Goal: Navigation & Orientation: Find specific page/section

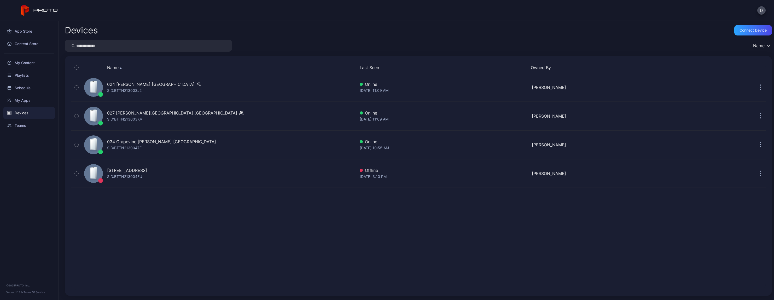
click at [91, 48] on input "search" at bounding box center [148, 46] width 167 height 12
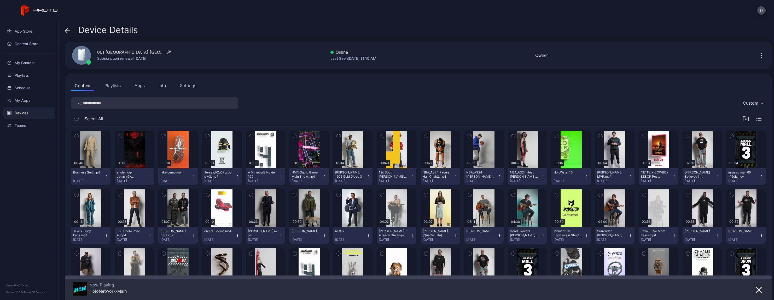
click at [141, 83] on button "Apps" at bounding box center [139, 85] width 17 height 10
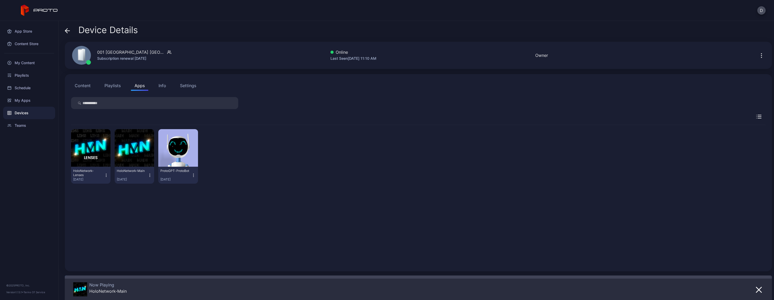
click at [112, 87] on button "Playlists" at bounding box center [113, 85] width 24 height 10
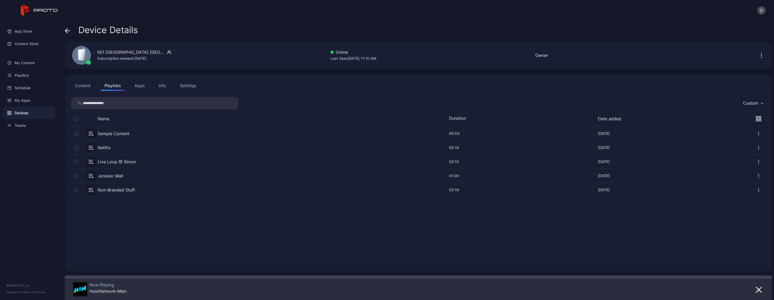
click at [182, 85] on div "Settings" at bounding box center [188, 86] width 16 height 6
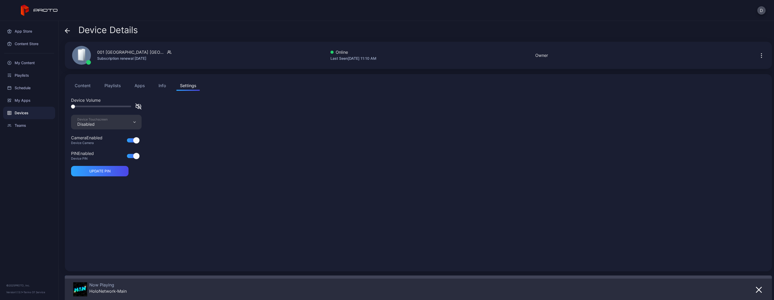
click at [163, 87] on div "Info" at bounding box center [163, 86] width 8 height 6
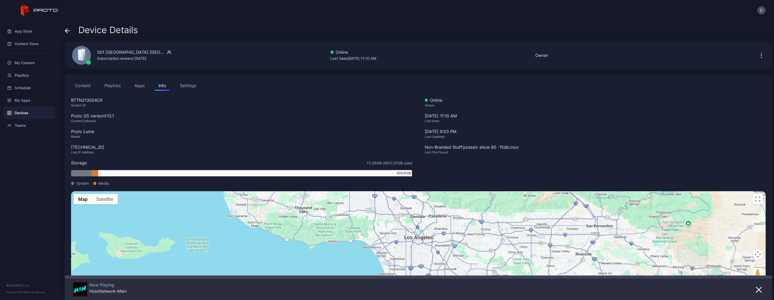
click at [88, 88] on button "Content" at bounding box center [82, 85] width 23 height 10
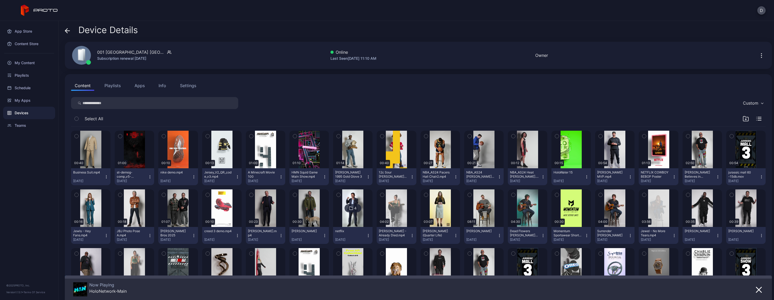
click at [70, 32] on icon at bounding box center [67, 30] width 5 height 5
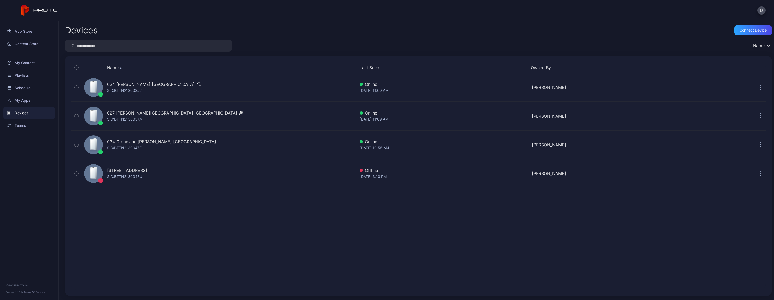
click at [107, 47] on input "search" at bounding box center [148, 46] width 167 height 12
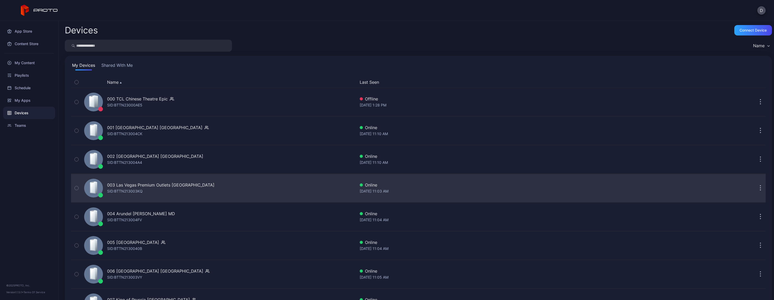
click at [760, 188] on icon "button" at bounding box center [760, 188] width 1 height 6
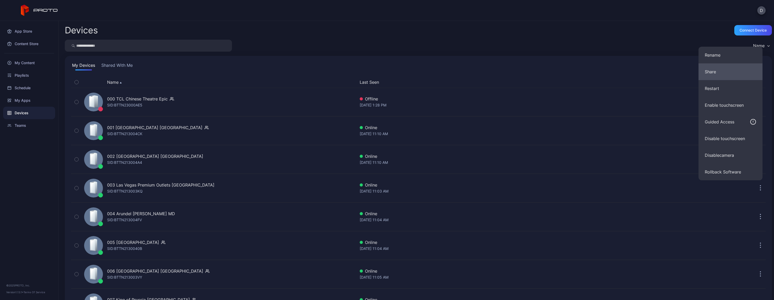
click at [729, 73] on button "Share" at bounding box center [730, 71] width 64 height 17
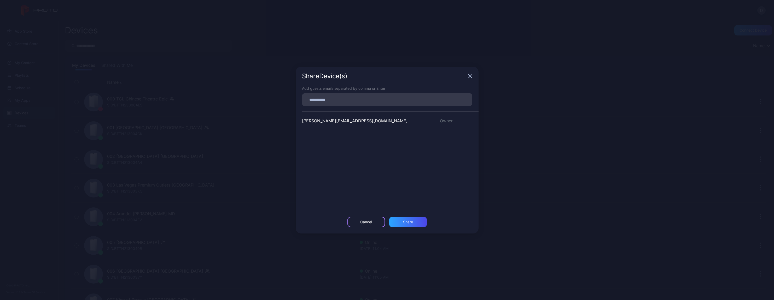
click at [376, 221] on div "Cancel" at bounding box center [366, 222] width 38 height 10
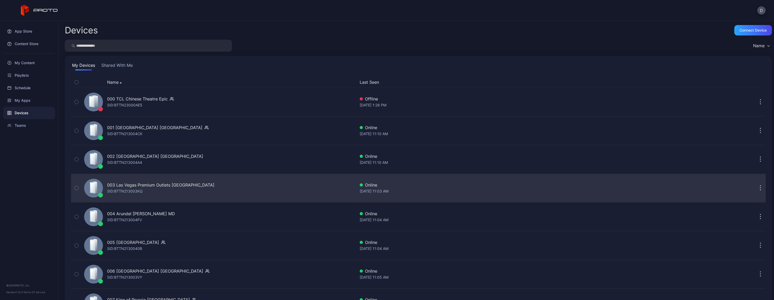
click at [755, 188] on button "button" at bounding box center [760, 188] width 10 height 10
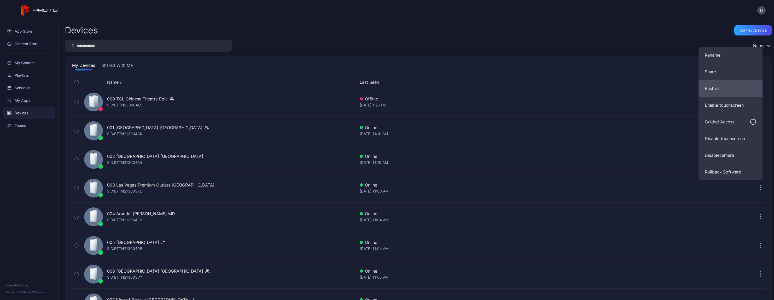
click at [730, 92] on button "Restart" at bounding box center [730, 88] width 64 height 17
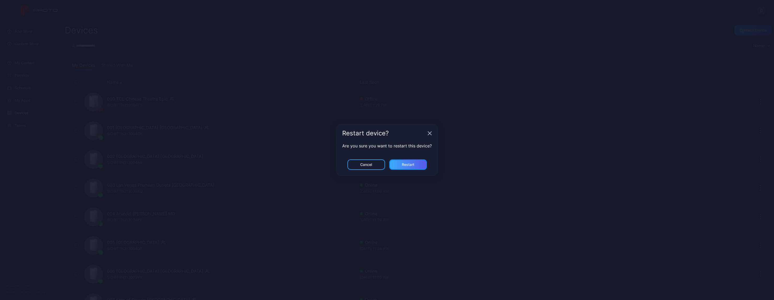
click at [409, 162] on div "Restart" at bounding box center [408, 165] width 38 height 10
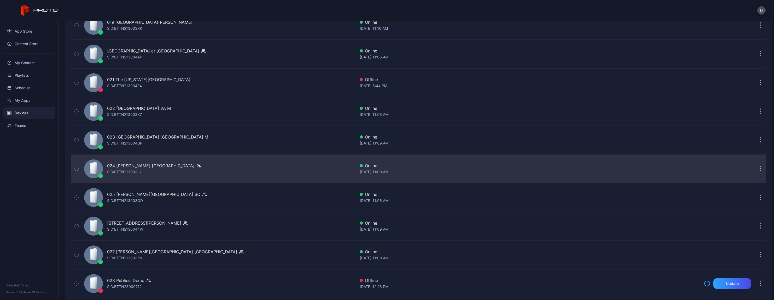
scroll to position [633, 0]
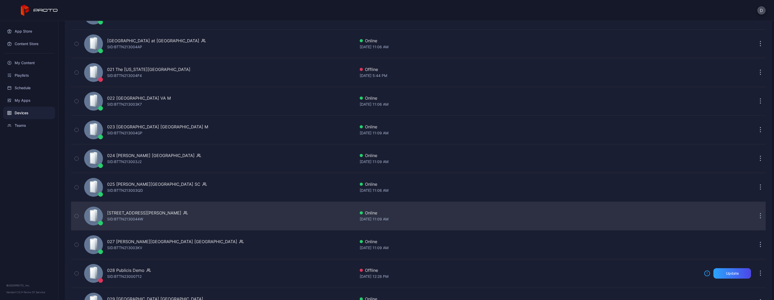
click at [760, 214] on icon "button" at bounding box center [760, 216] width 1 height 6
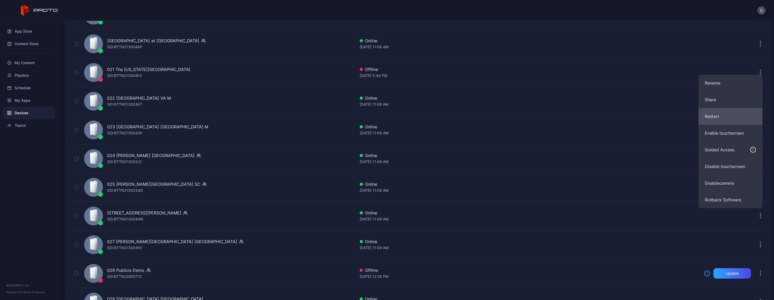
click at [719, 116] on button "Restart" at bounding box center [730, 116] width 64 height 17
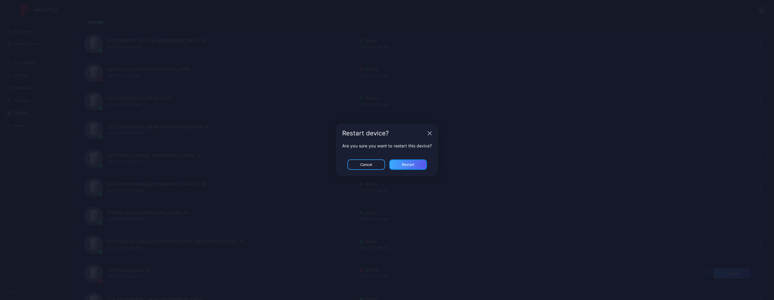
click at [406, 164] on div "Restart" at bounding box center [408, 165] width 13 height 4
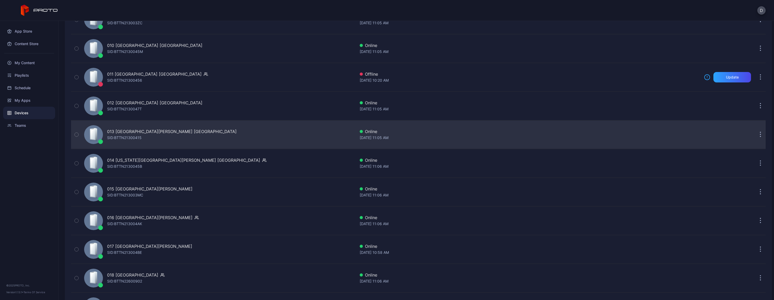
scroll to position [287, 0]
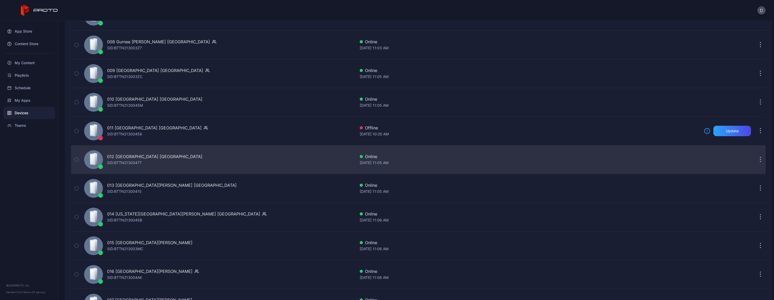
click at [220, 158] on div "012 [GEOGRAPHIC_DATA] [GEOGRAPHIC_DATA] SID: BTTN2130047T" at bounding box center [218, 160] width 273 height 26
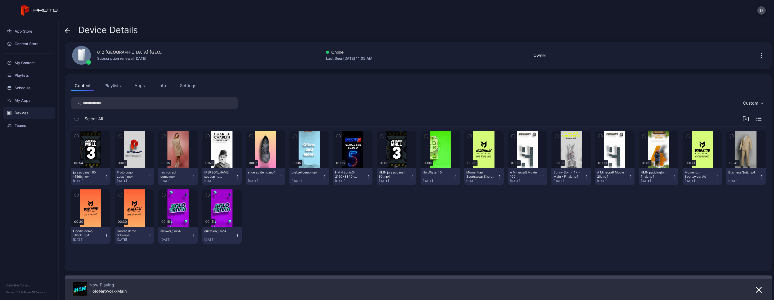
click at [138, 88] on button "Apps" at bounding box center [139, 85] width 17 height 10
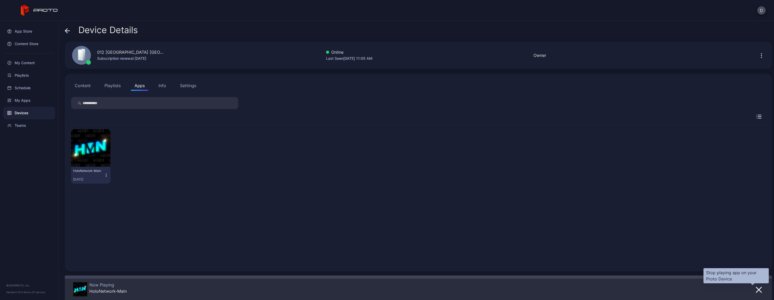
click at [756, 290] on icon "button" at bounding box center [759, 290] width 6 height 6
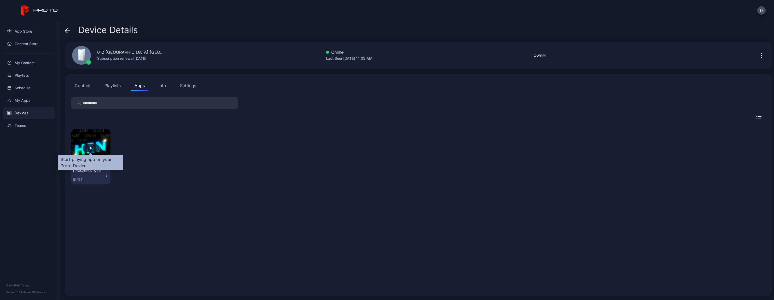
click at [88, 149] on div "button" at bounding box center [91, 148] width 17 height 8
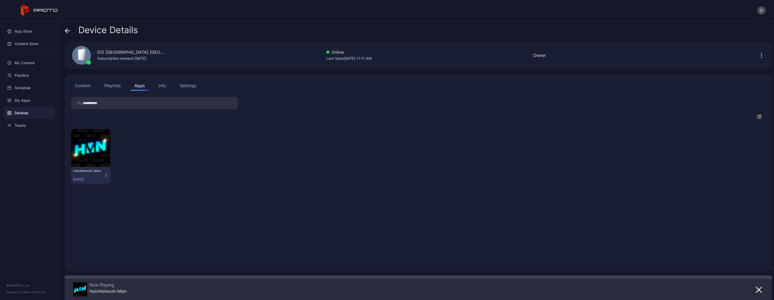
click at [63, 30] on div "Device Details 012 [GEOGRAPHIC_DATA] [GEOGRAPHIC_DATA] Subscription renewal [DA…" at bounding box center [416, 160] width 715 height 279
click at [66, 30] on icon at bounding box center [66, 30] width 2 height 4
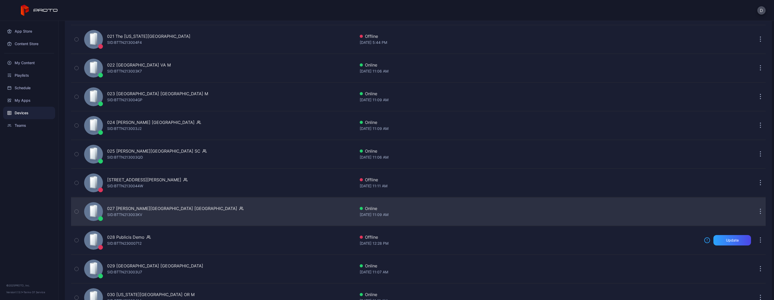
scroll to position [720, 0]
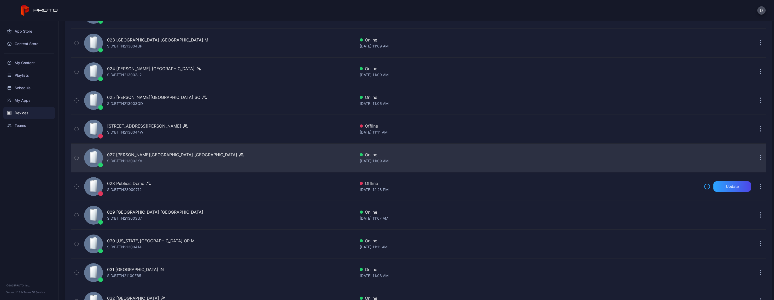
click at [161, 162] on div "027 [PERSON_NAME][GEOGRAPHIC_DATA] [GEOGRAPHIC_DATA] SID: BTTN213003KV" at bounding box center [175, 158] width 136 height 13
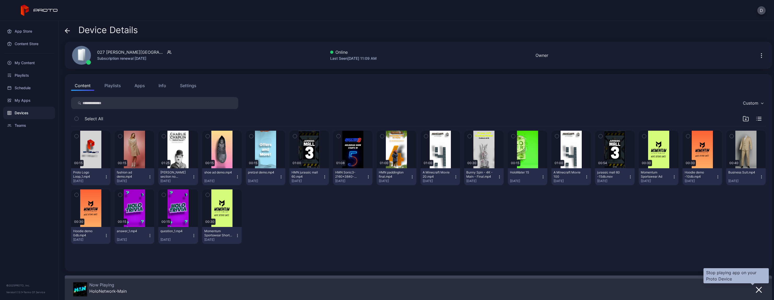
click at [756, 290] on button "button" at bounding box center [758, 289] width 9 height 7
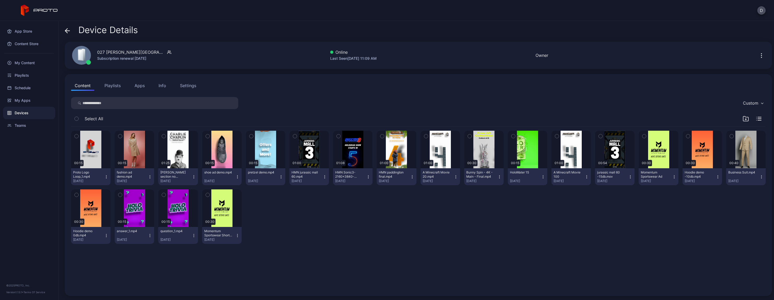
click at [141, 86] on button "Apps" at bounding box center [139, 85] width 17 height 10
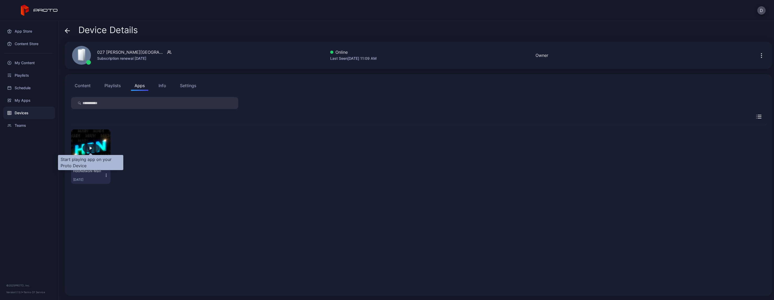
click at [91, 148] on div "button" at bounding box center [91, 148] width 3 height 3
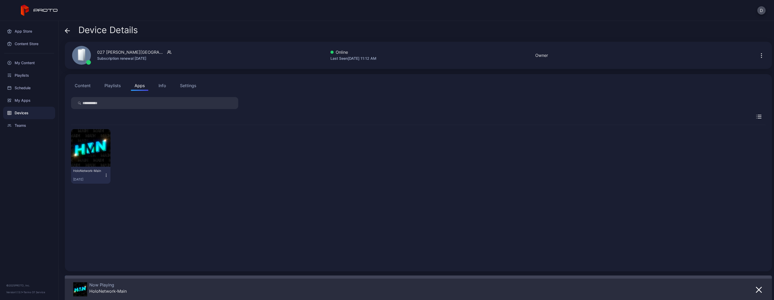
click at [70, 28] on div "Device Details" at bounding box center [101, 31] width 73 height 13
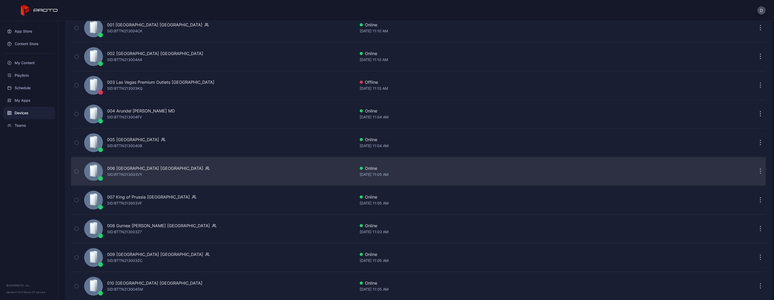
scroll to position [130, 0]
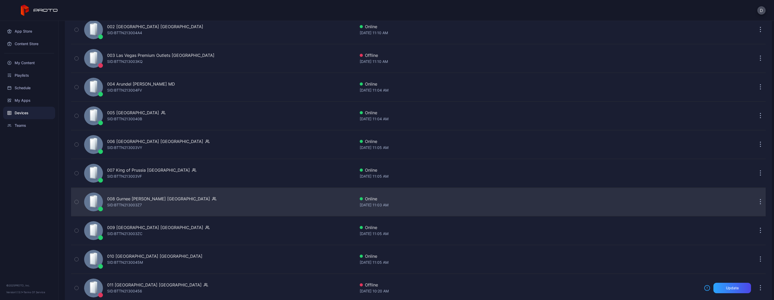
click at [144, 199] on div "008 Gurnee [PERSON_NAME] [GEOGRAPHIC_DATA]" at bounding box center [158, 199] width 103 height 6
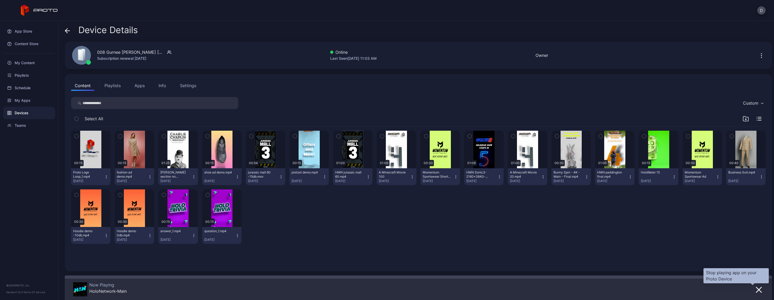
click at [756, 289] on icon "button" at bounding box center [759, 290] width 6 height 6
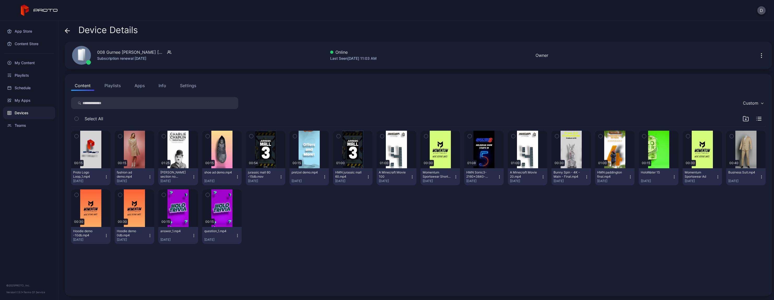
click at [141, 87] on button "Apps" at bounding box center [139, 85] width 17 height 10
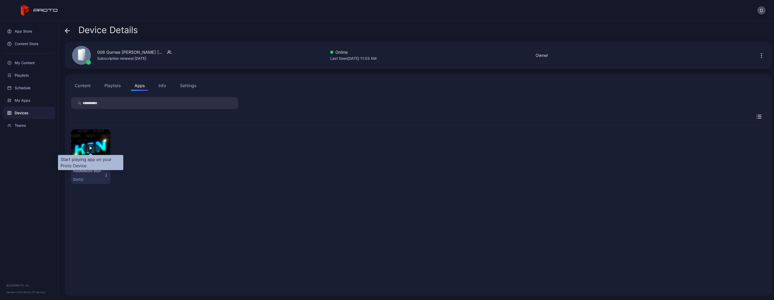
click at [90, 149] on div "button" at bounding box center [91, 148] width 3 height 3
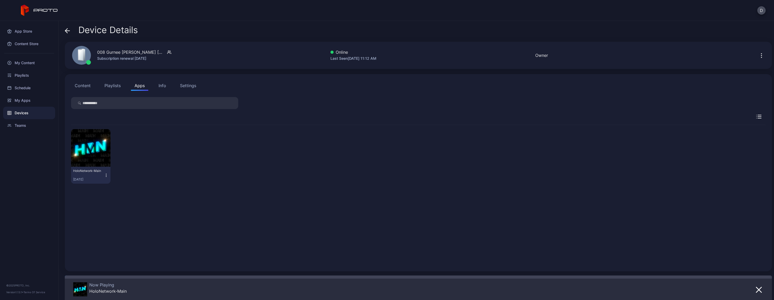
click at [70, 35] on div "Device Details" at bounding box center [101, 31] width 73 height 13
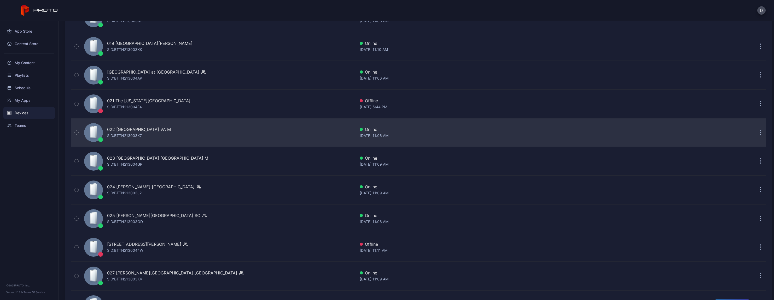
scroll to position [628, 0]
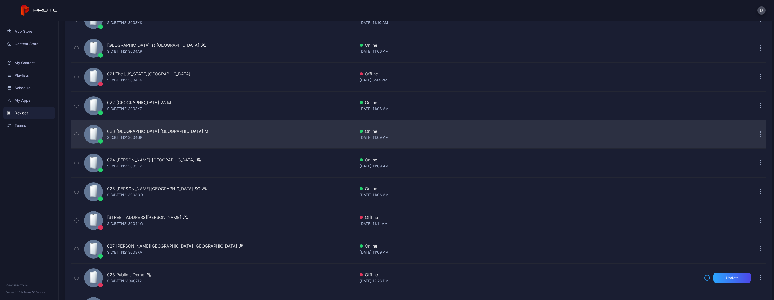
click at [142, 131] on div "023 [GEOGRAPHIC_DATA] [GEOGRAPHIC_DATA] M" at bounding box center [157, 131] width 101 height 6
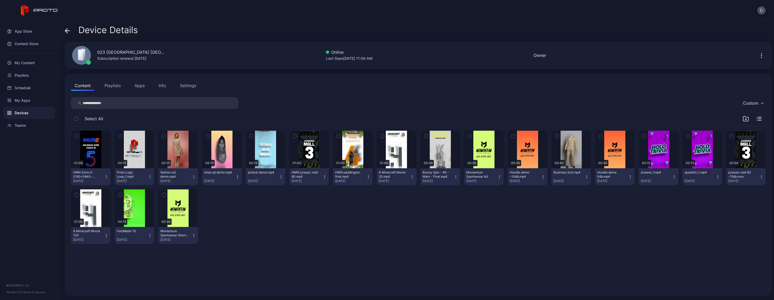
click at [144, 84] on button "Apps" at bounding box center [139, 85] width 17 height 10
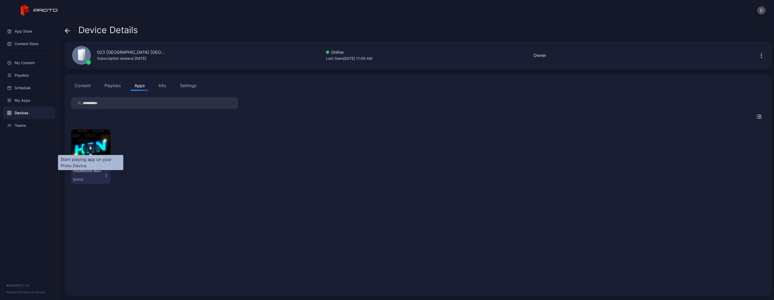
click at [90, 149] on div "button" at bounding box center [91, 148] width 3 height 3
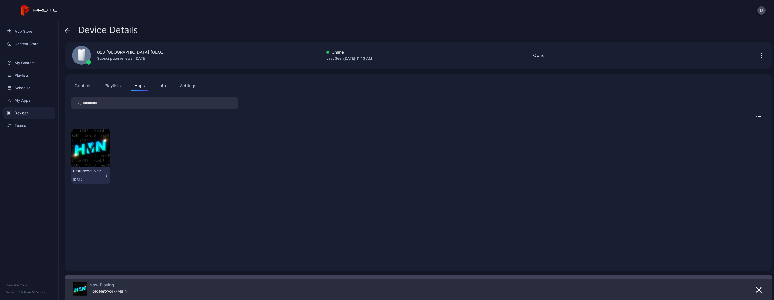
click at [72, 32] on div "Device Details" at bounding box center [101, 31] width 73 height 13
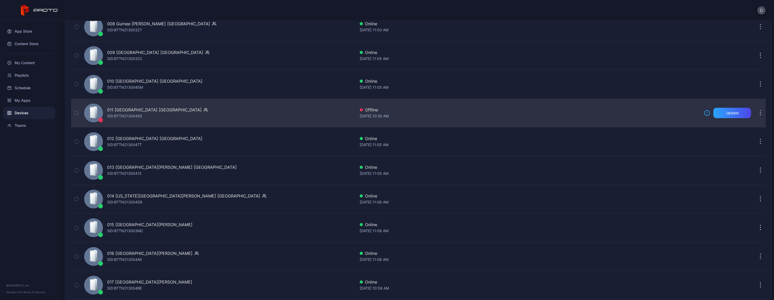
scroll to position [172, 0]
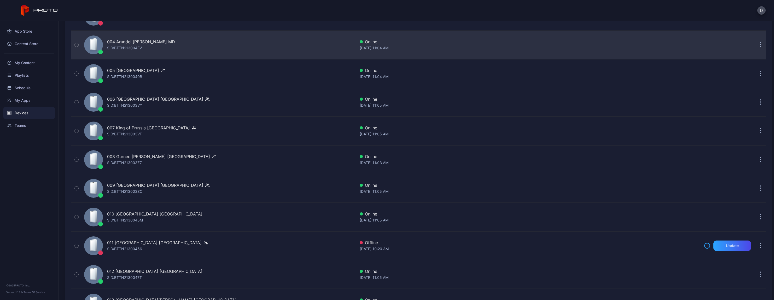
click at [133, 53] on div "004 Arundel [PERSON_NAME] MD [PERSON_NAME]: BTTN213004FV" at bounding box center [218, 45] width 273 height 26
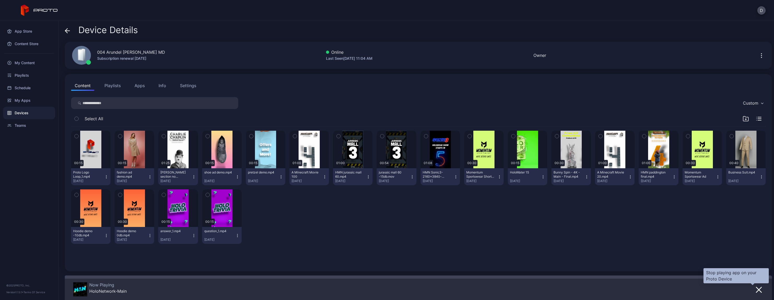
click at [751, 286] on div at bounding box center [752, 285] width 3 height 3
click at [761, 291] on div "Now Playing HoloNetwork-Main" at bounding box center [418, 288] width 707 height 25
click at [756, 291] on icon "button" at bounding box center [759, 290] width 6 height 6
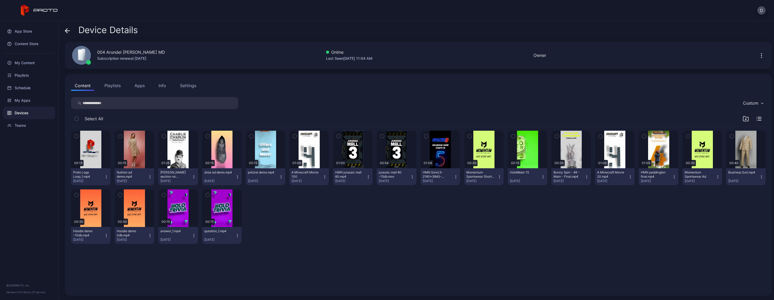
click at [144, 88] on button "Apps" at bounding box center [139, 85] width 17 height 10
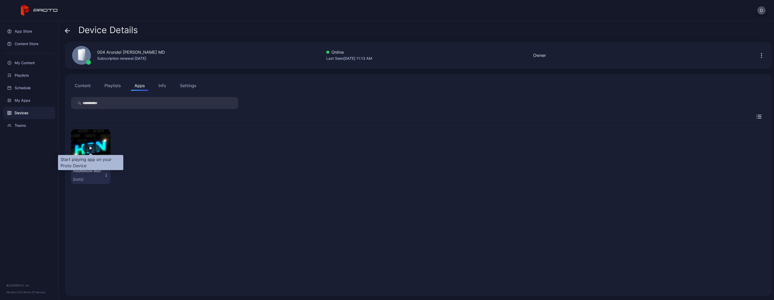
click at [90, 148] on div "button" at bounding box center [91, 148] width 3 height 3
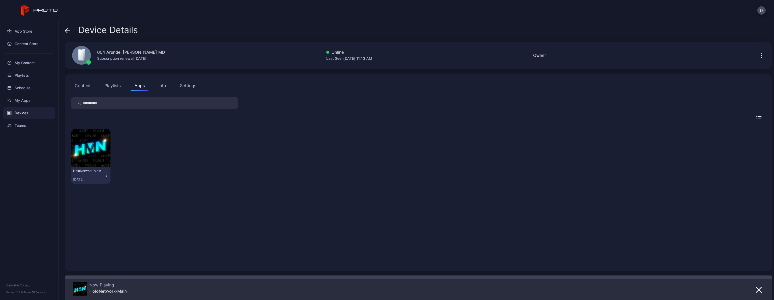
click at [63, 30] on div "Device Details 004 Arundel [PERSON_NAME] MD Subscription renewal [DATE] Online …" at bounding box center [416, 160] width 715 height 279
click at [71, 32] on div "Device Details" at bounding box center [101, 31] width 73 height 13
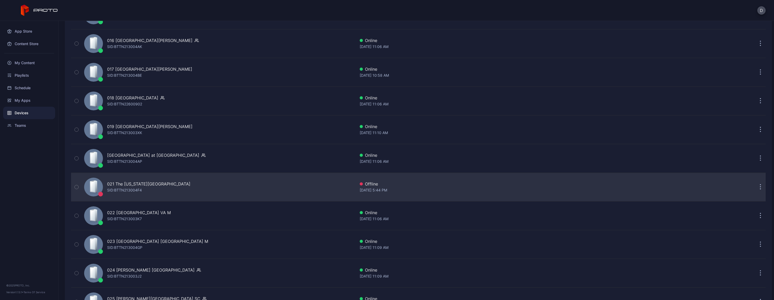
scroll to position [525, 0]
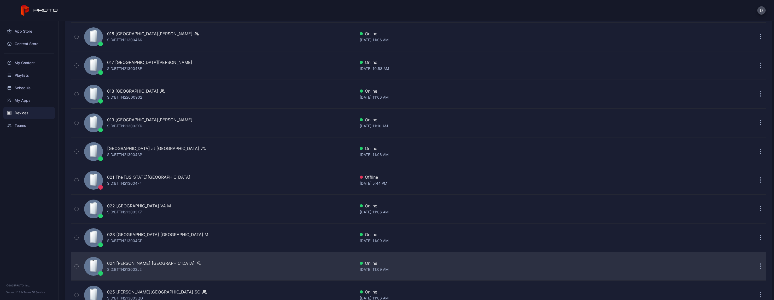
click at [155, 265] on div "024 [PERSON_NAME] [GEOGRAPHIC_DATA] [PERSON_NAME]: BTTN213003J2" at bounding box center [218, 267] width 273 height 26
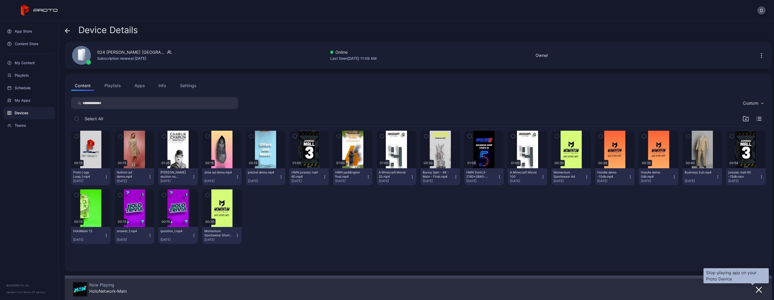
click at [756, 290] on icon "button" at bounding box center [758, 290] width 5 height 5
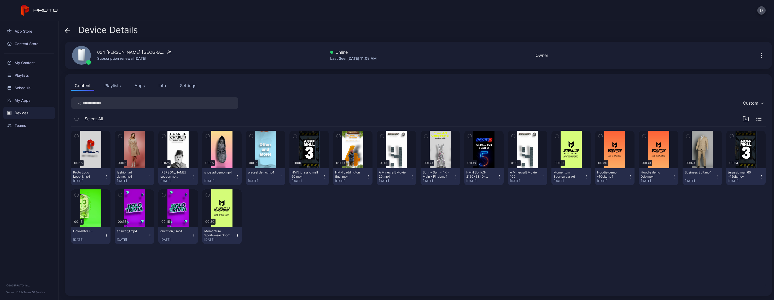
click at [144, 87] on button "Apps" at bounding box center [139, 85] width 17 height 10
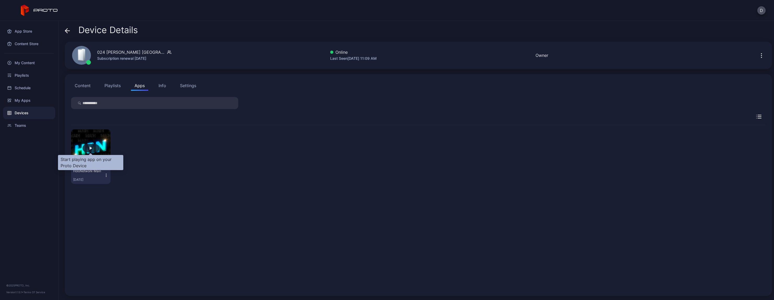
click at [86, 149] on div "button" at bounding box center [91, 148] width 17 height 8
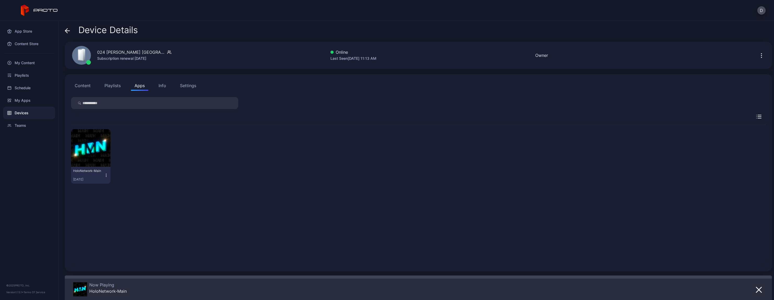
click at [69, 32] on icon at bounding box center [67, 30] width 5 height 5
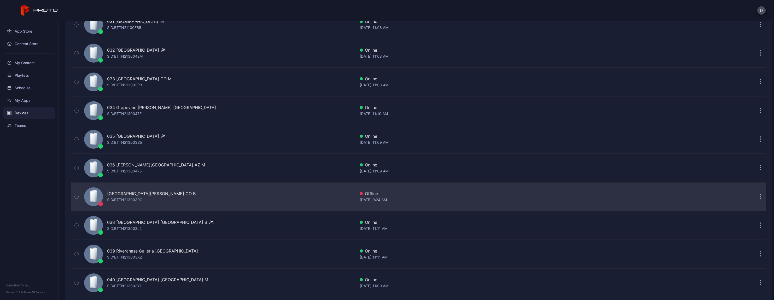
scroll to position [1022, 0]
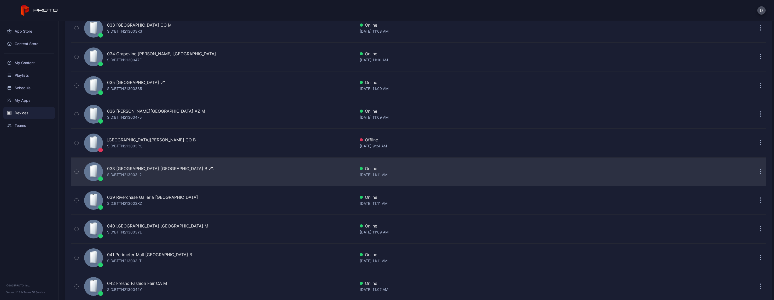
click at [213, 170] on icon "button" at bounding box center [213, 169] width 1 height 1
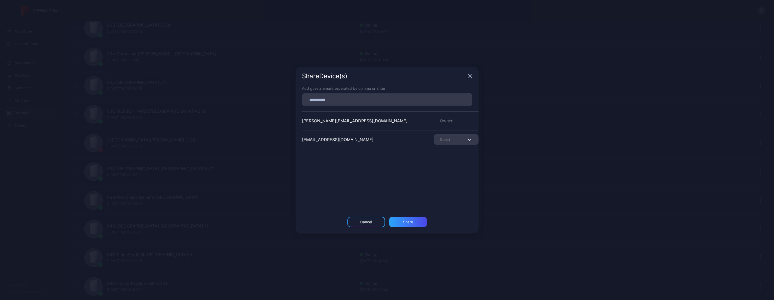
click at [468, 79] on div "Share Device (s)" at bounding box center [387, 76] width 183 height 19
click at [470, 77] on icon "button" at bounding box center [470, 76] width 4 height 4
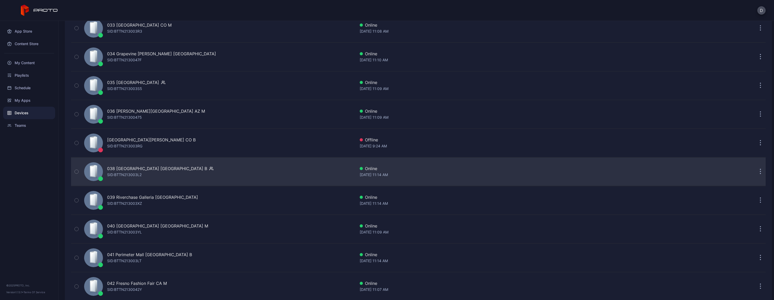
click at [136, 174] on div "SID: BTTN213003L2" at bounding box center [124, 175] width 34 height 6
